Goal: Information Seeking & Learning: Learn about a topic

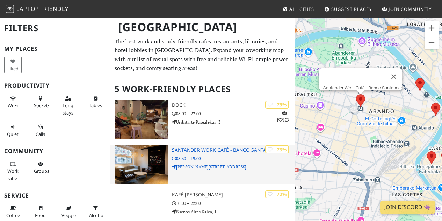
click at [225, 148] on h3 "Santander Work Café - Banco Santander" at bounding box center [233, 150] width 123 height 6
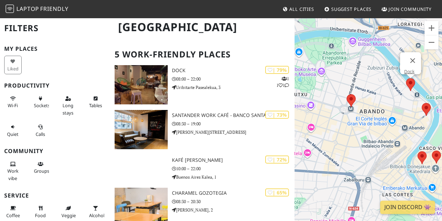
scroll to position [34, 0]
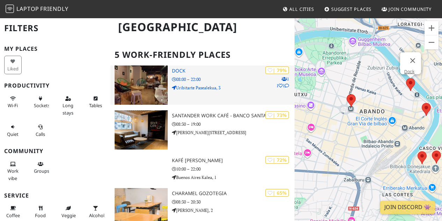
click at [183, 69] on h3 "Dock" at bounding box center [233, 71] width 123 height 6
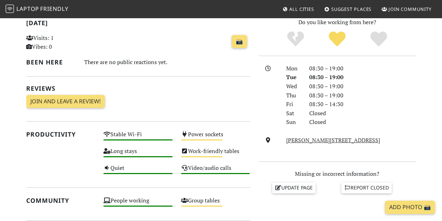
scroll to position [153, 0]
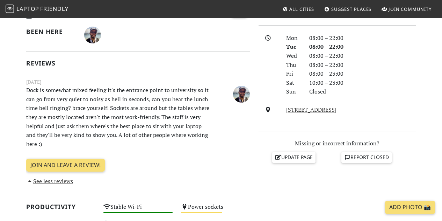
scroll to position [184, 0]
